Goal: Task Accomplishment & Management: Complete application form

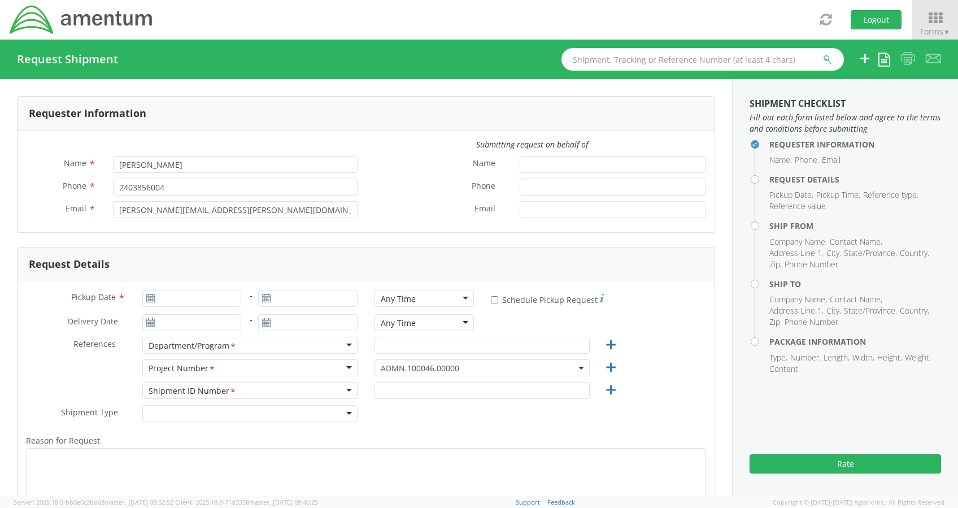
click at [198, 307] on div "Pickup Date *" at bounding box center [134, 301] width 232 height 23
click at [191, 297] on input "Pickup Date *" at bounding box center [191, 298] width 99 height 17
type input "[DATE]"
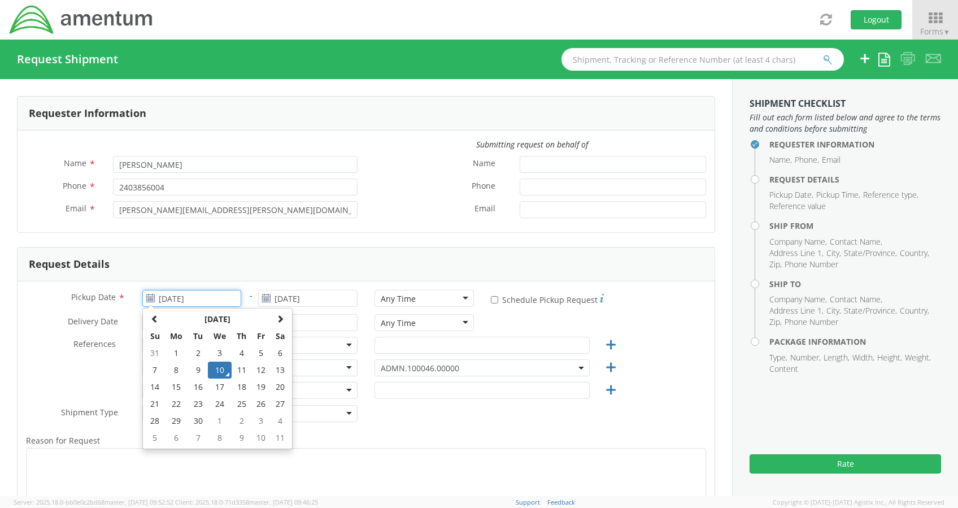
click at [218, 371] on td "10" at bounding box center [220, 370] width 24 height 17
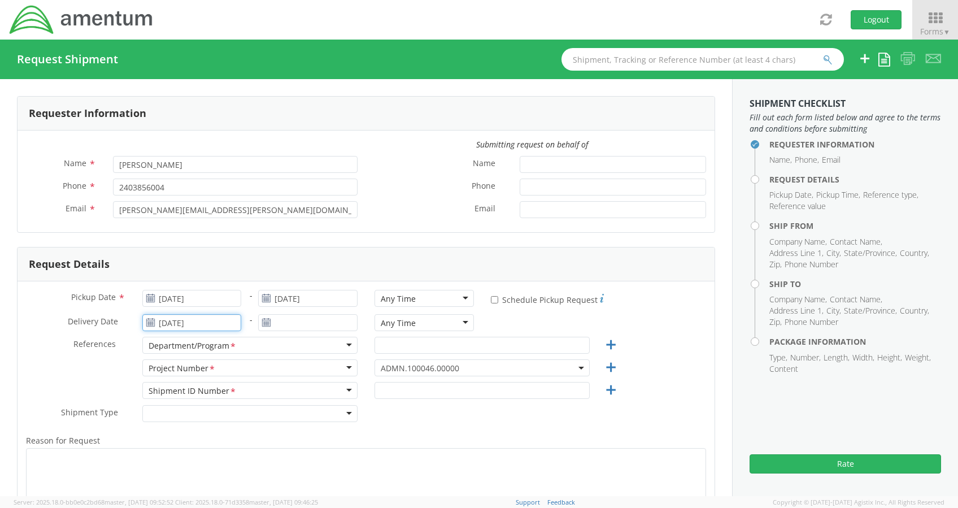
click at [214, 326] on input "[DATE]" at bounding box center [191, 322] width 99 height 17
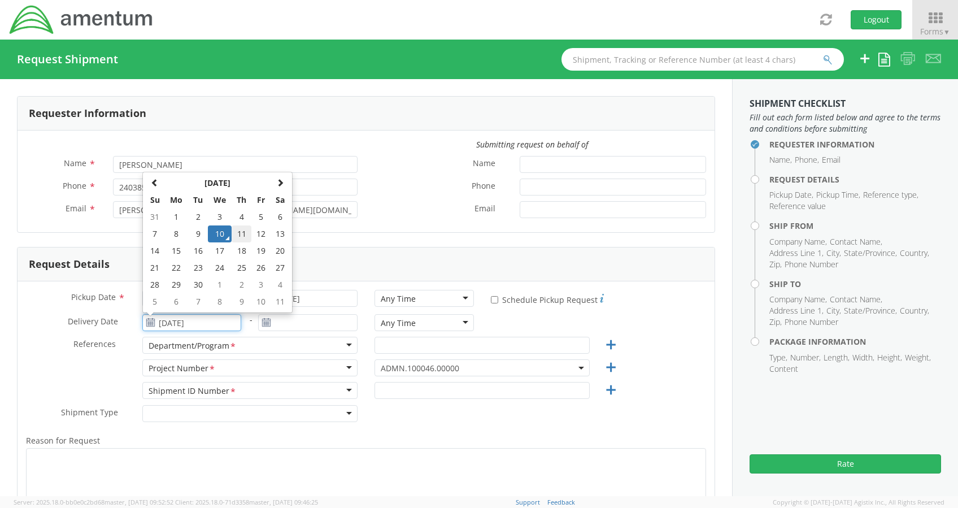
click at [244, 235] on td "11" at bounding box center [242, 233] width 20 height 17
type input "[DATE]"
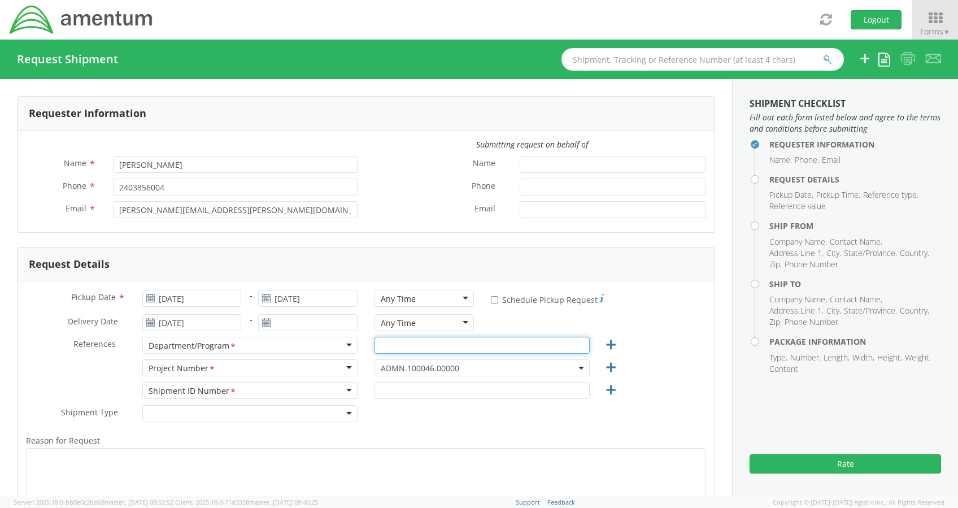
click at [384, 341] on input "text" at bounding box center [482, 345] width 215 height 17
type input "Legal G&A"
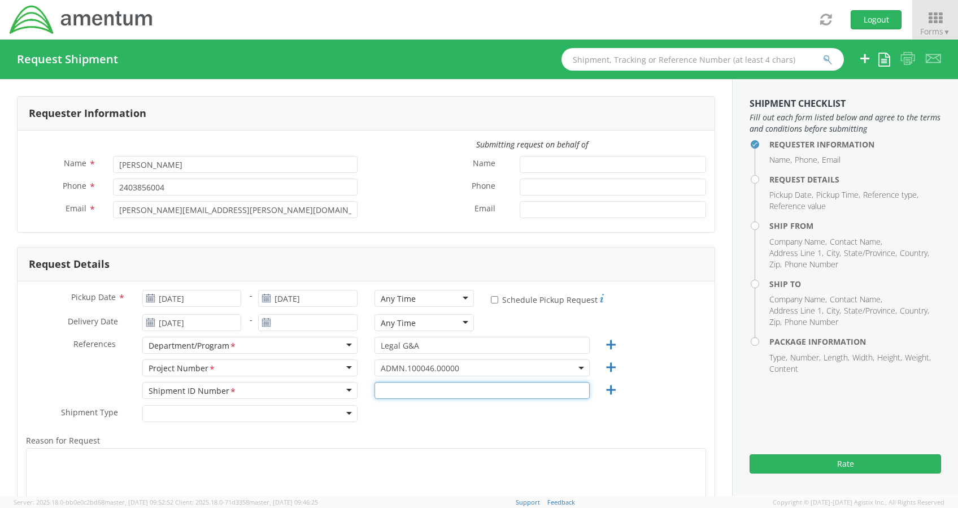
click at [394, 392] on input "text" at bounding box center [482, 390] width 215 height 17
type input "0001"
click at [396, 425] on div "Shipment Type * Batch Regular" at bounding box center [366, 416] width 697 height 23
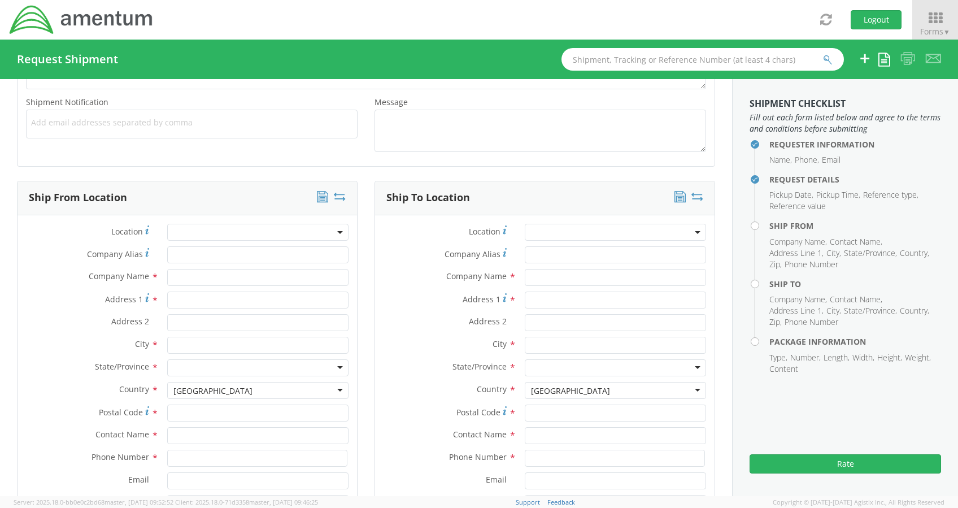
scroll to position [414, 0]
click at [284, 273] on input "text" at bounding box center [257, 276] width 181 height 17
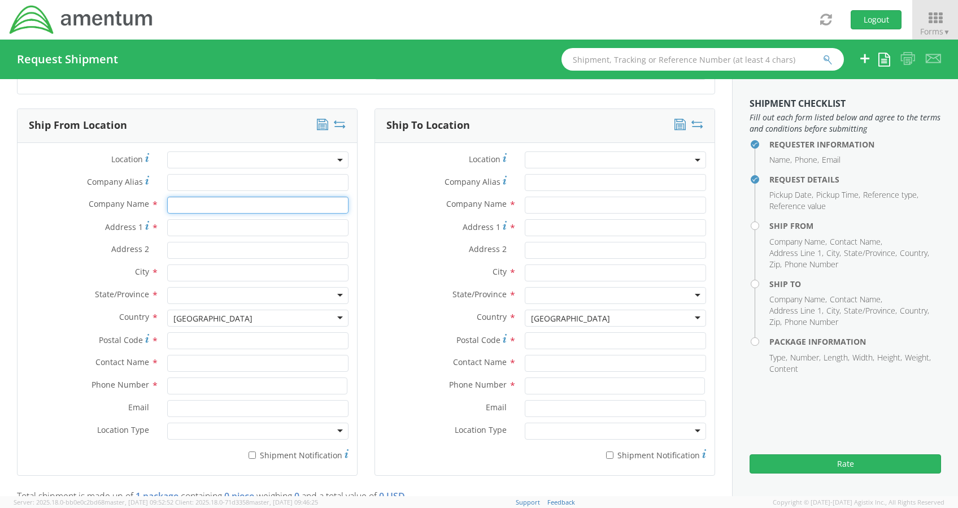
scroll to position [486, 0]
type input "A"
